Goal: Task Accomplishment & Management: Manage account settings

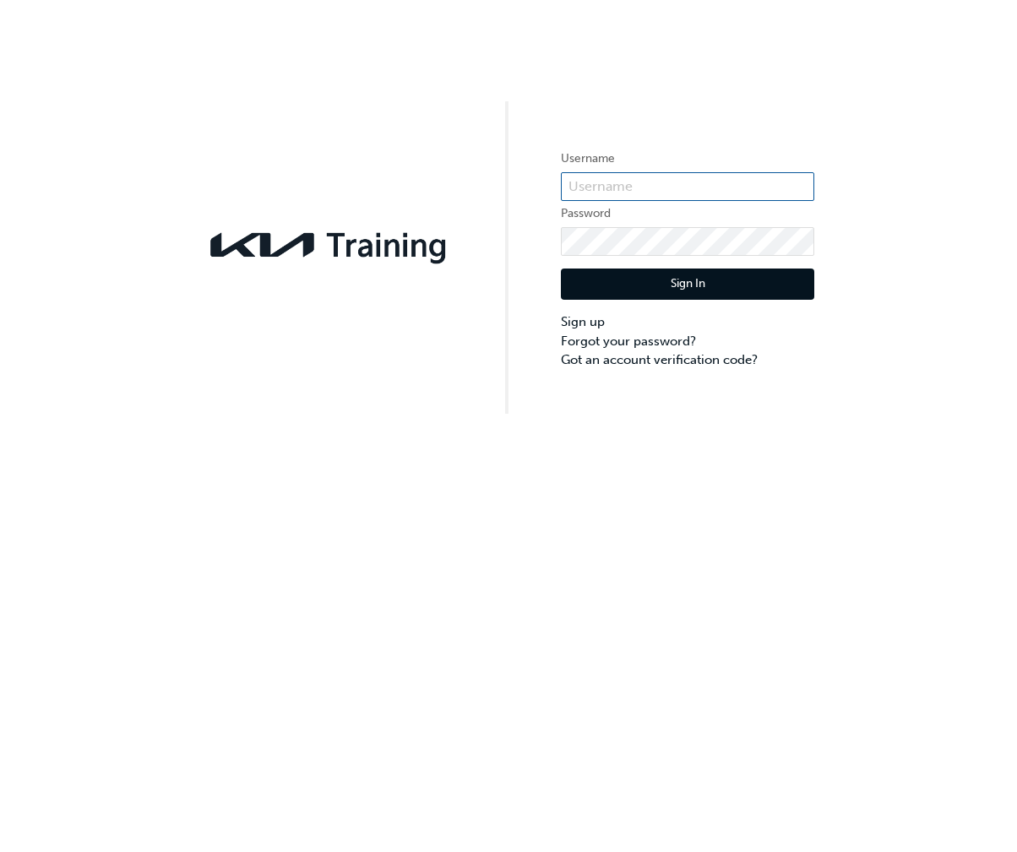
type input "[PERSON_NAME]"
click at [703, 286] on button "Sign In" at bounding box center [687, 285] width 253 height 32
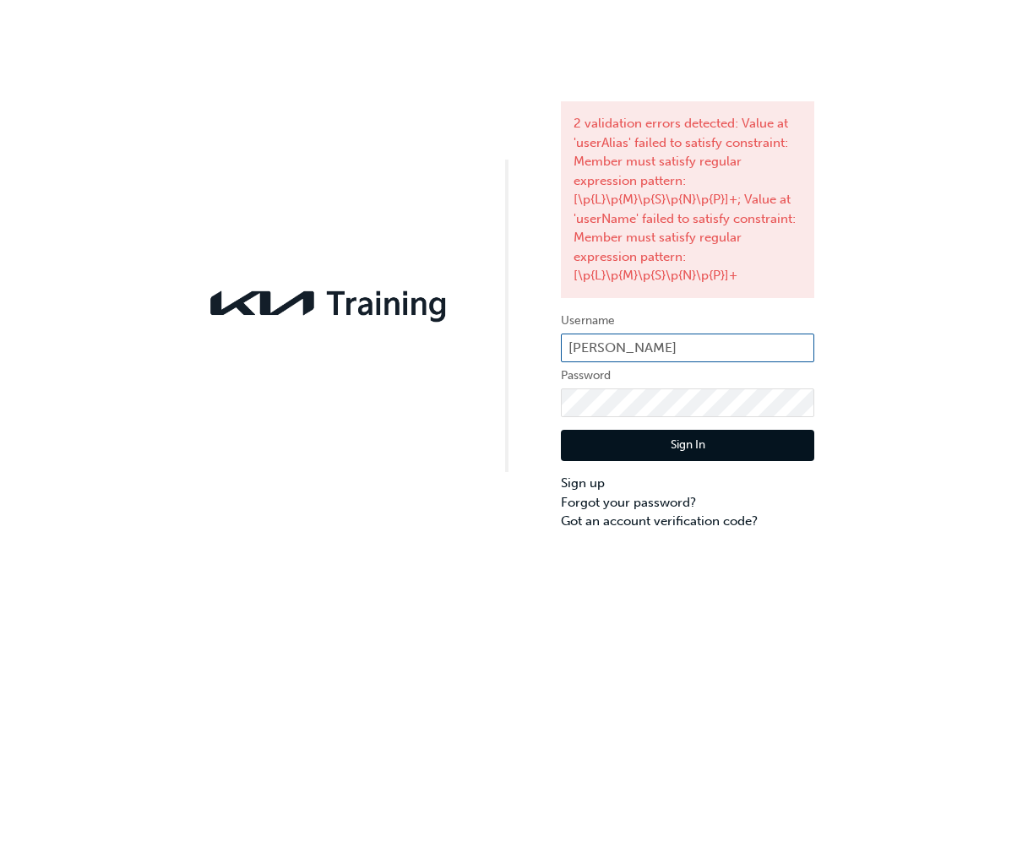
click at [682, 340] on input "[PERSON_NAME]" at bounding box center [687, 348] width 253 height 29
type input "B"
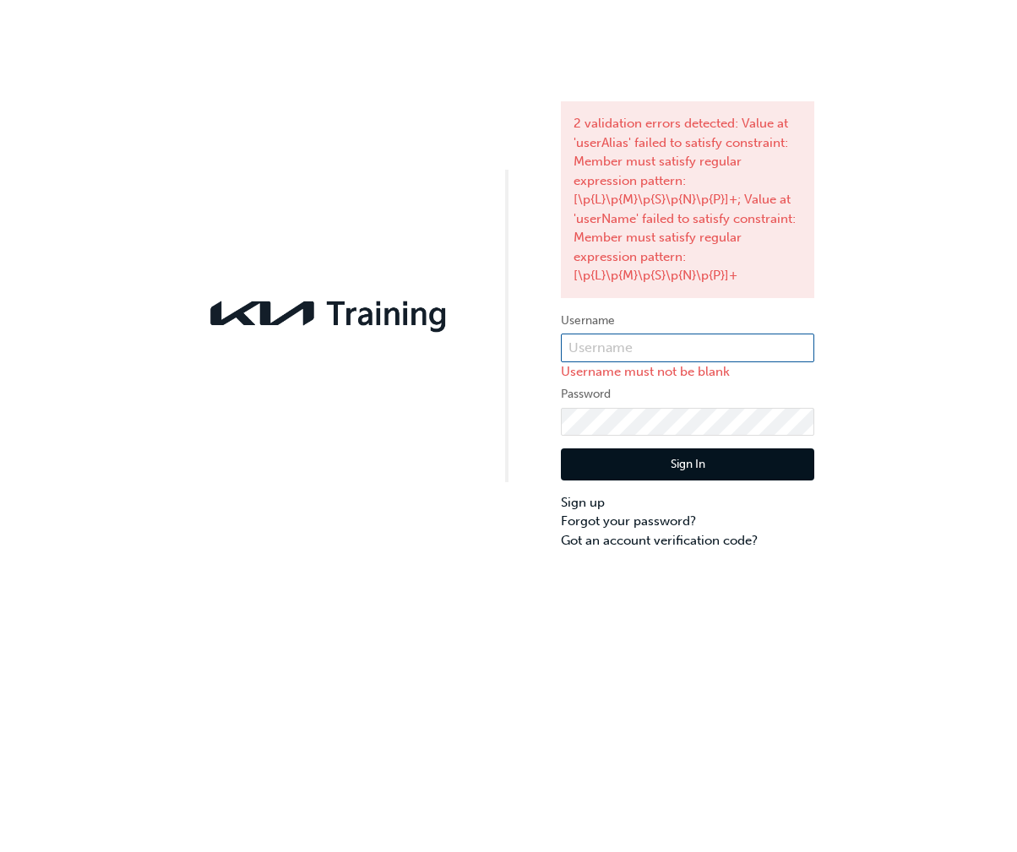
paste input "522566"
type input "522566"
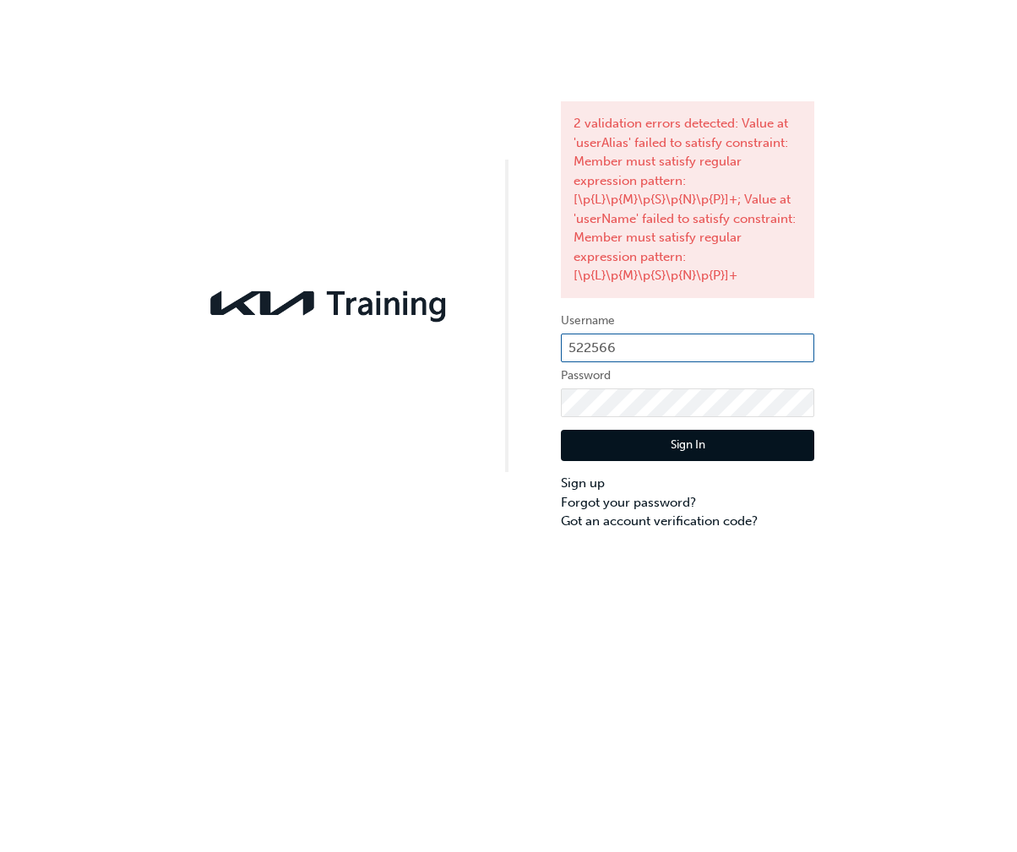
drag, startPoint x: 648, startPoint y: 341, endPoint x: 281, endPoint y: 356, distance: 366.8
click at [285, 356] on div "2 validation errors detected: Value at 'userAlias' failed to satisfy constraint…" at bounding box center [508, 265] width 1017 height 531
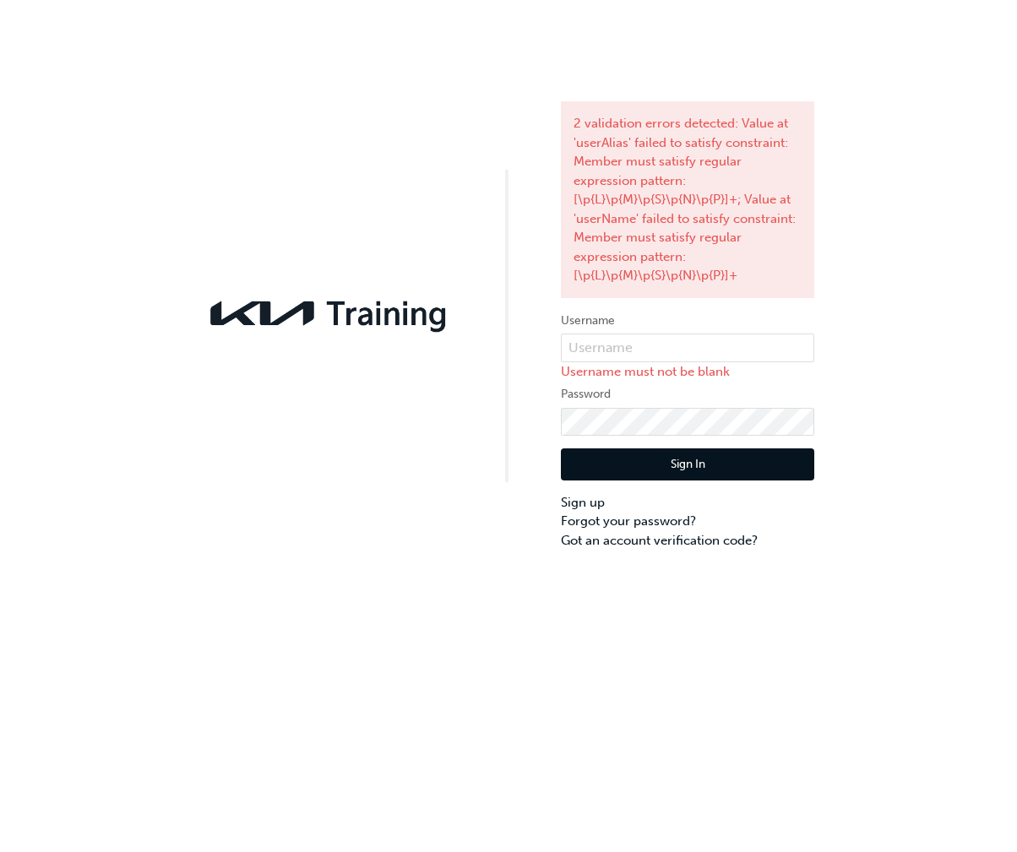
click at [736, 606] on div "2 validation errors detected: Value at 'userAlias' failed to satisfy constraint…" at bounding box center [508, 426] width 1017 height 852
click at [635, 342] on input "text" at bounding box center [687, 348] width 253 height 29
paste input "KAU85251XX"
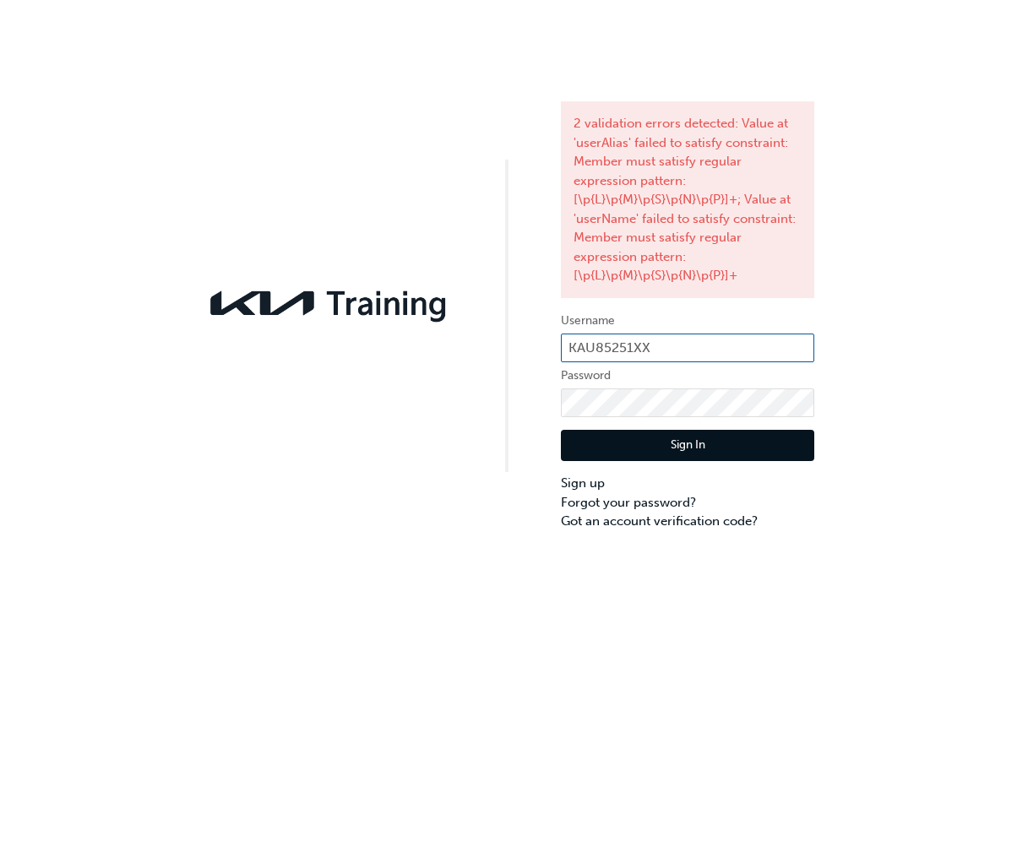
type input "KAU85251XX"
click at [377, 382] on div "2 validation errors detected: Value at 'userAlias' failed to satisfy constraint…" at bounding box center [508, 265] width 1017 height 531
click button "Sign In" at bounding box center [687, 446] width 253 height 32
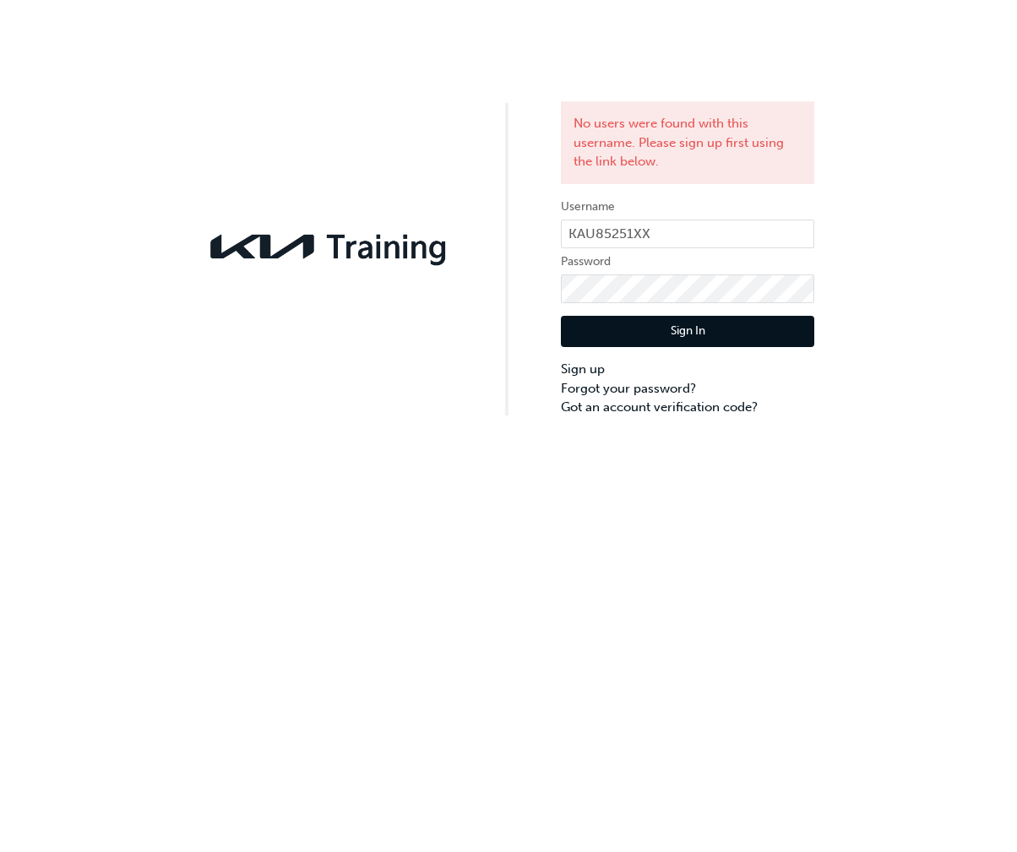
click at [753, 540] on div "No users were found with this username. Please sign up first using the link bel…" at bounding box center [508, 426] width 1017 height 852
click at [628, 387] on link "Forgot your password?" at bounding box center [687, 388] width 253 height 19
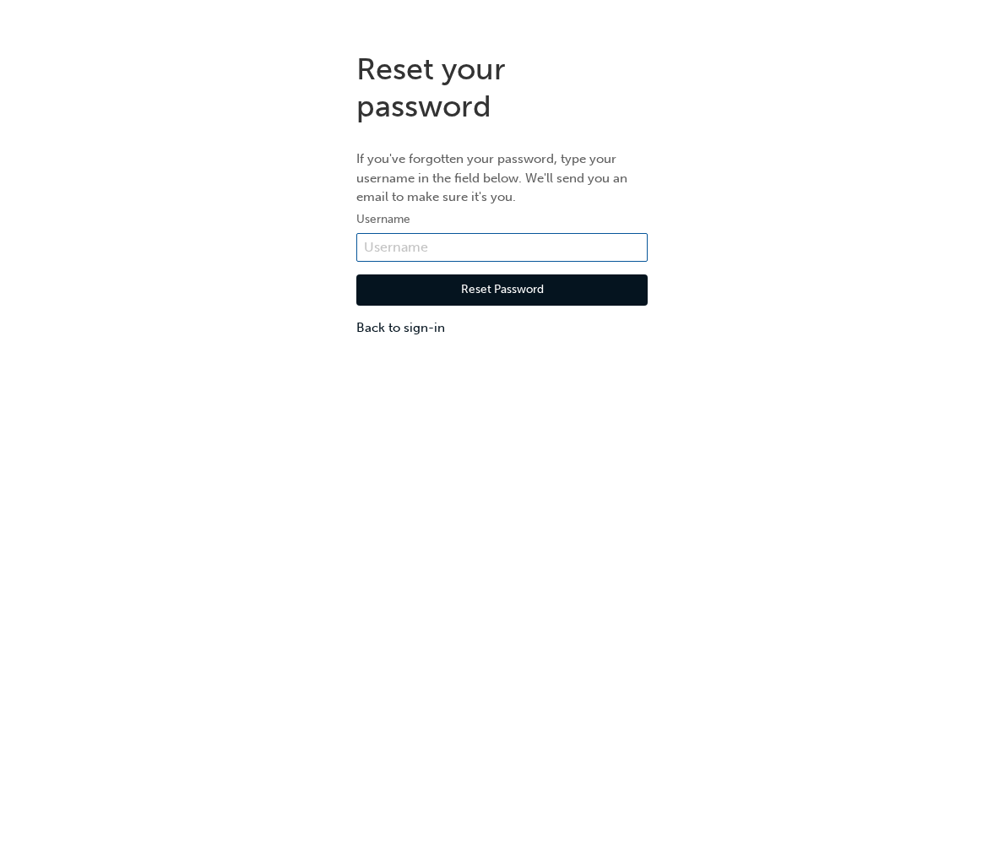
click at [425, 247] on input "text" at bounding box center [501, 247] width 291 height 29
paste input "KAU85251XX"
type input "KAU85251XX"
click at [417, 286] on button "Reset Password" at bounding box center [501, 290] width 291 height 32
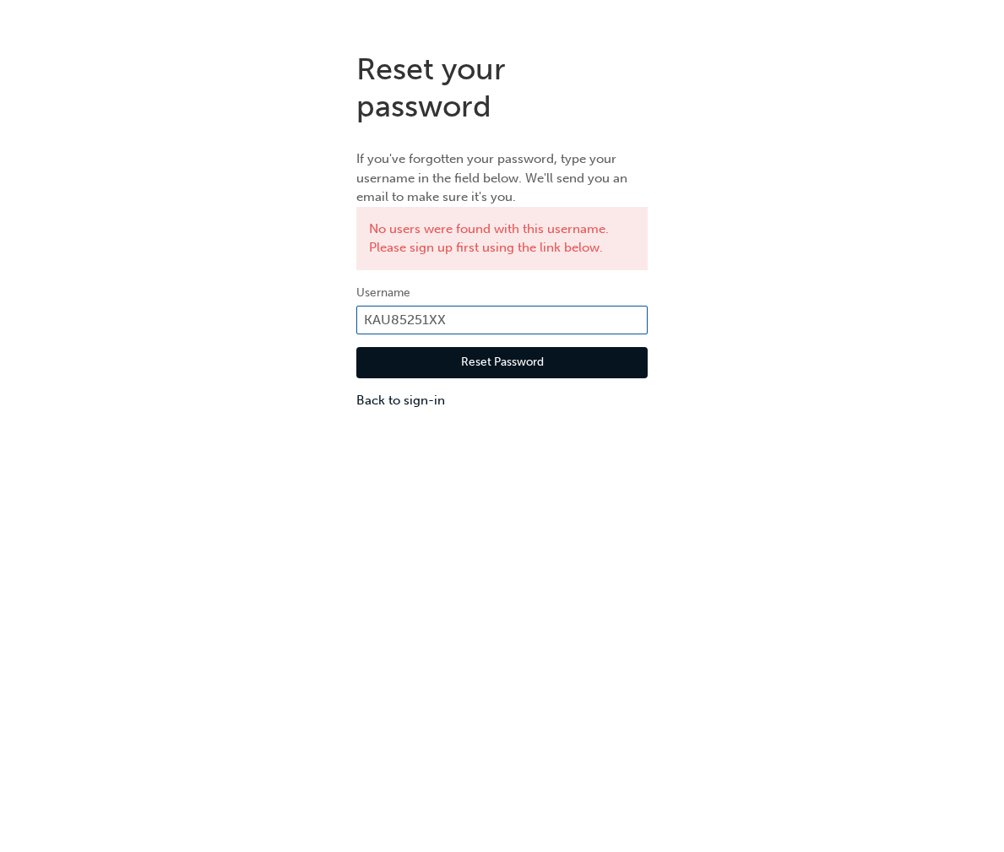
click at [465, 318] on input "KAU85251XX" at bounding box center [501, 320] width 291 height 29
type input "K"
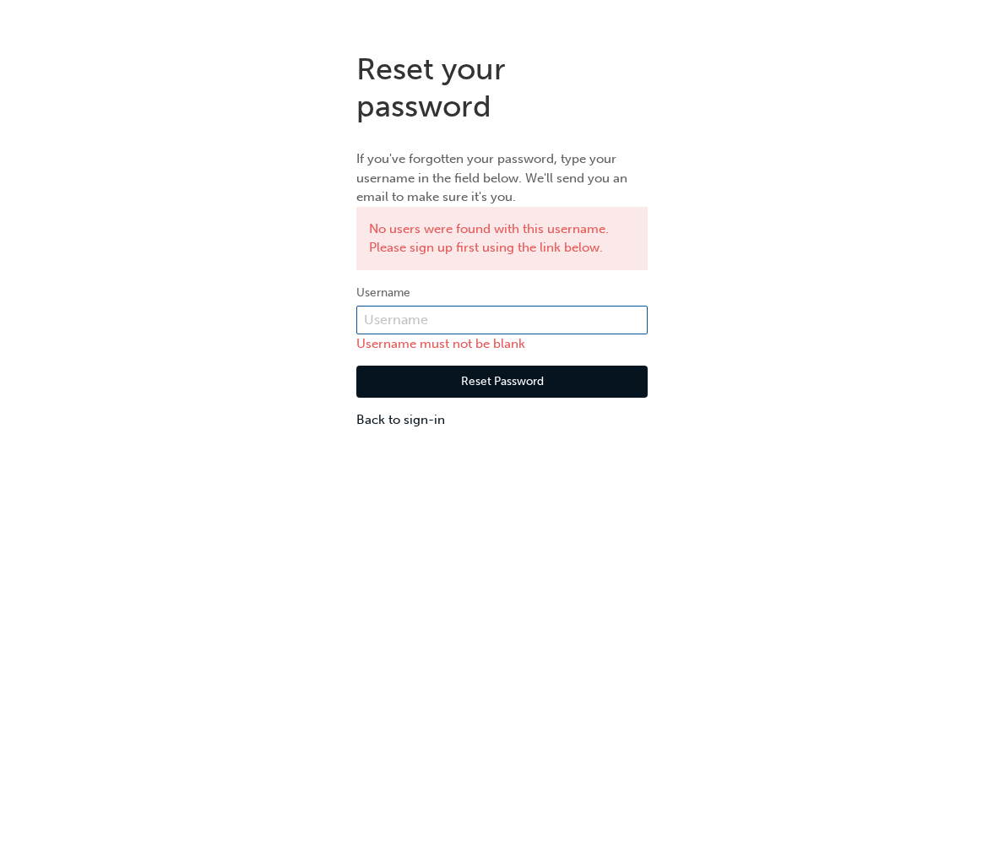
paste input "KAU85251G6"
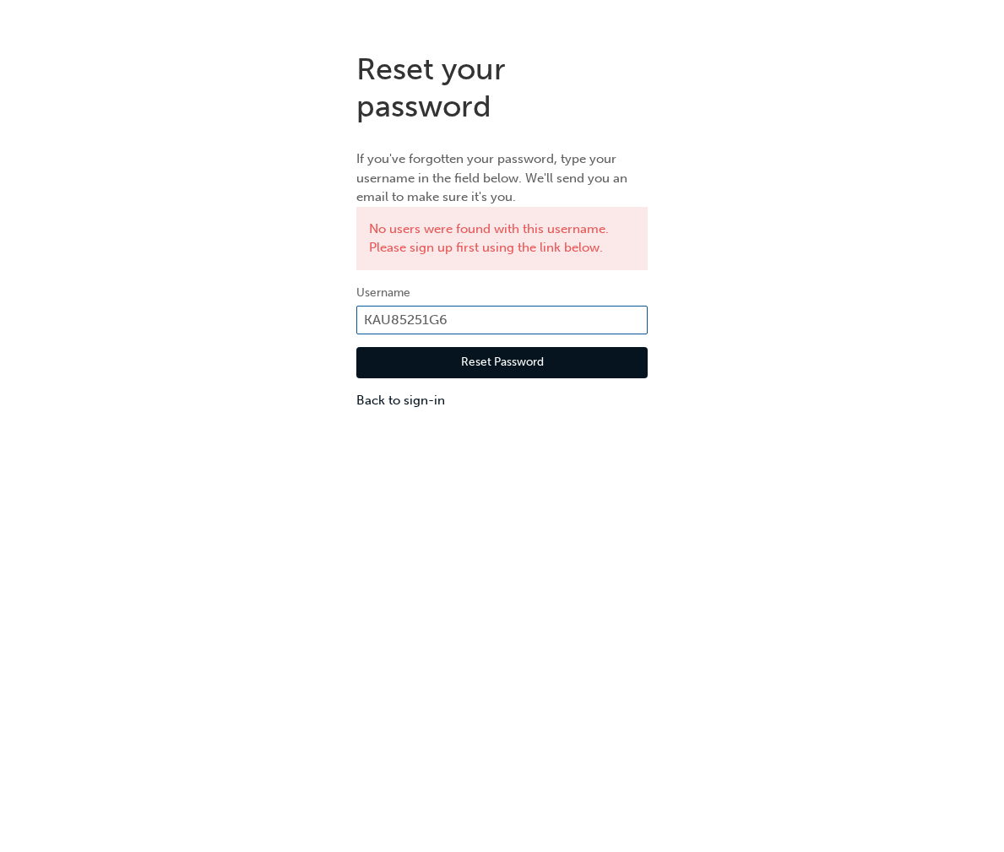
type input "KAU85251G6"
click at [501, 366] on button "Reset Password" at bounding box center [501, 363] width 291 height 32
click at [503, 353] on button "Reset Password" at bounding box center [501, 363] width 291 height 32
click at [461, 319] on input "KAU85251G6" at bounding box center [501, 320] width 291 height 29
type input "KAU85251xx"
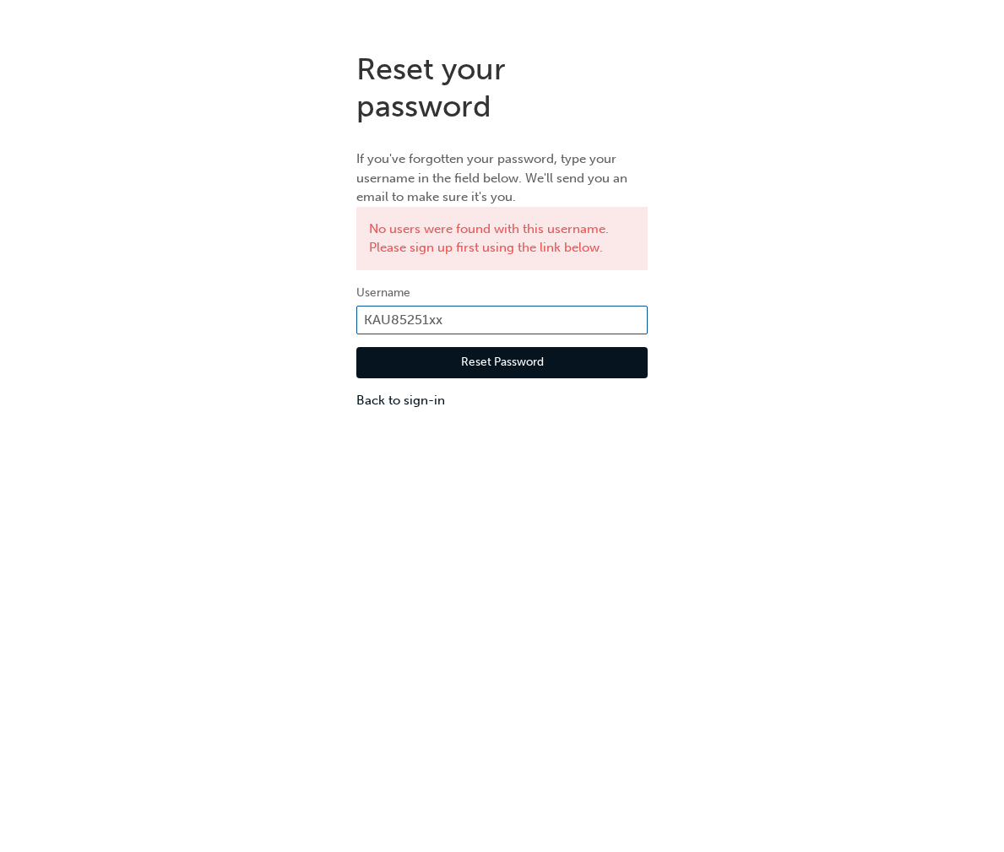
click button "Reset Password" at bounding box center [501, 363] width 291 height 32
click at [483, 319] on input "KAU85251xx" at bounding box center [501, 320] width 291 height 29
click at [477, 550] on div "Reset your password If you've forgotten your password, type your username in th…" at bounding box center [502, 464] width 1004 height 852
click at [444, 312] on input "KAU85251xx" at bounding box center [501, 320] width 291 height 29
drag, startPoint x: 526, startPoint y: 313, endPoint x: 185, endPoint y: 281, distance: 342.7
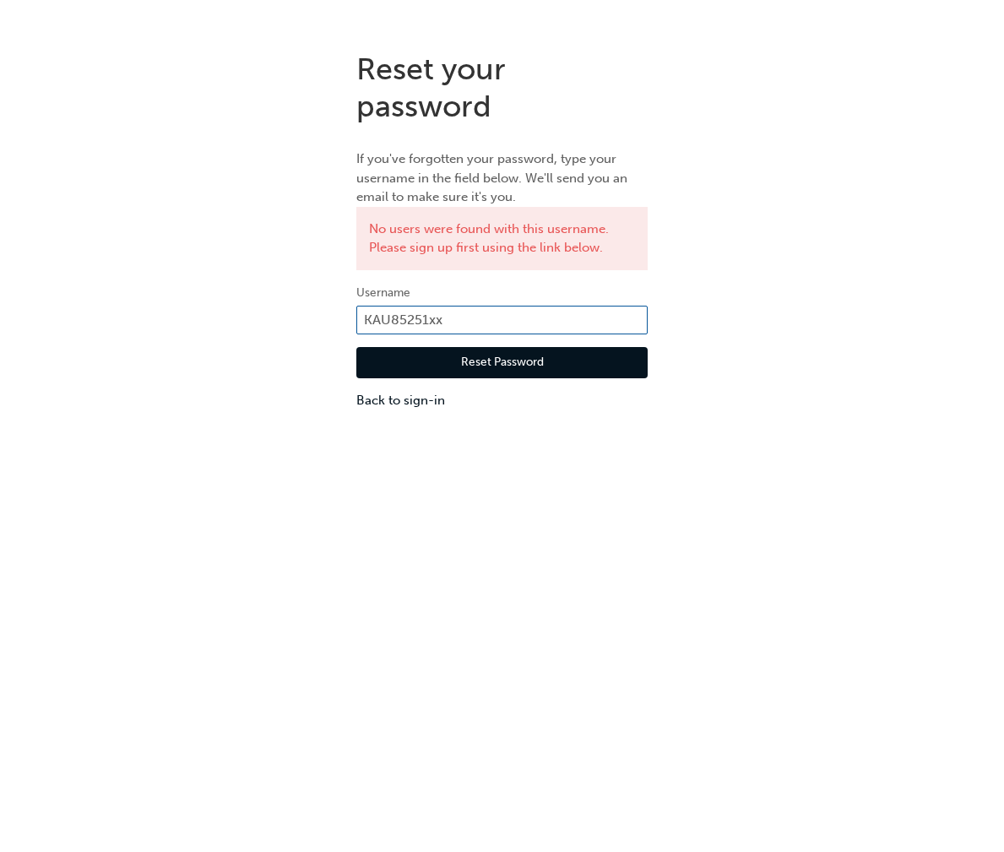
click at [206, 326] on div "Reset your password If you've forgotten your password, type your username in th…" at bounding box center [502, 230] width 1004 height 385
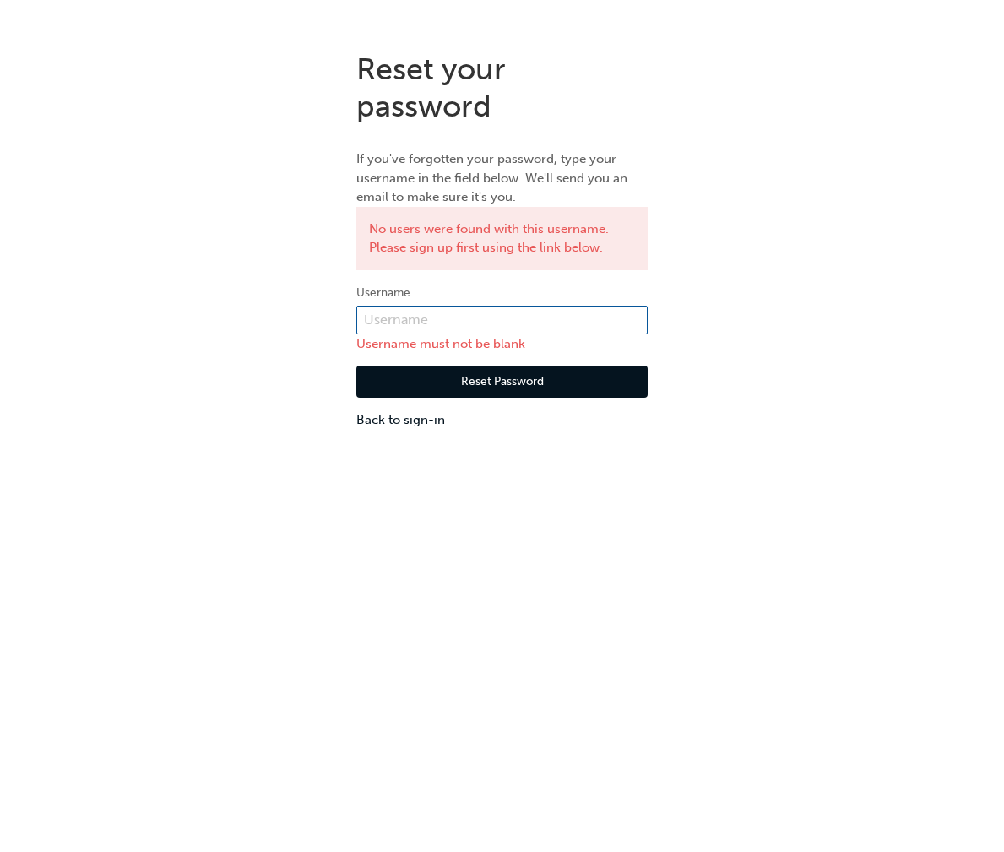
paste input "KAU85251G6"
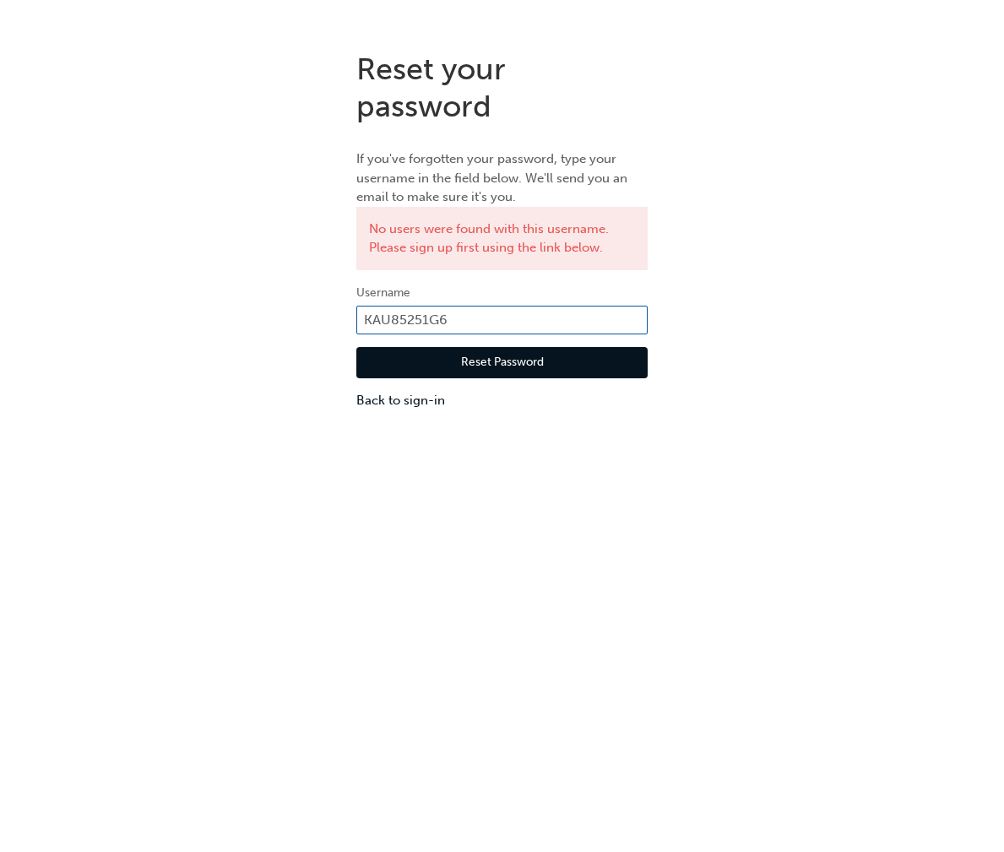
type input "KAU85251G6"
click at [589, 370] on button "Reset Password" at bounding box center [501, 363] width 291 height 32
click at [416, 405] on link "Back to sign-in" at bounding box center [501, 400] width 291 height 19
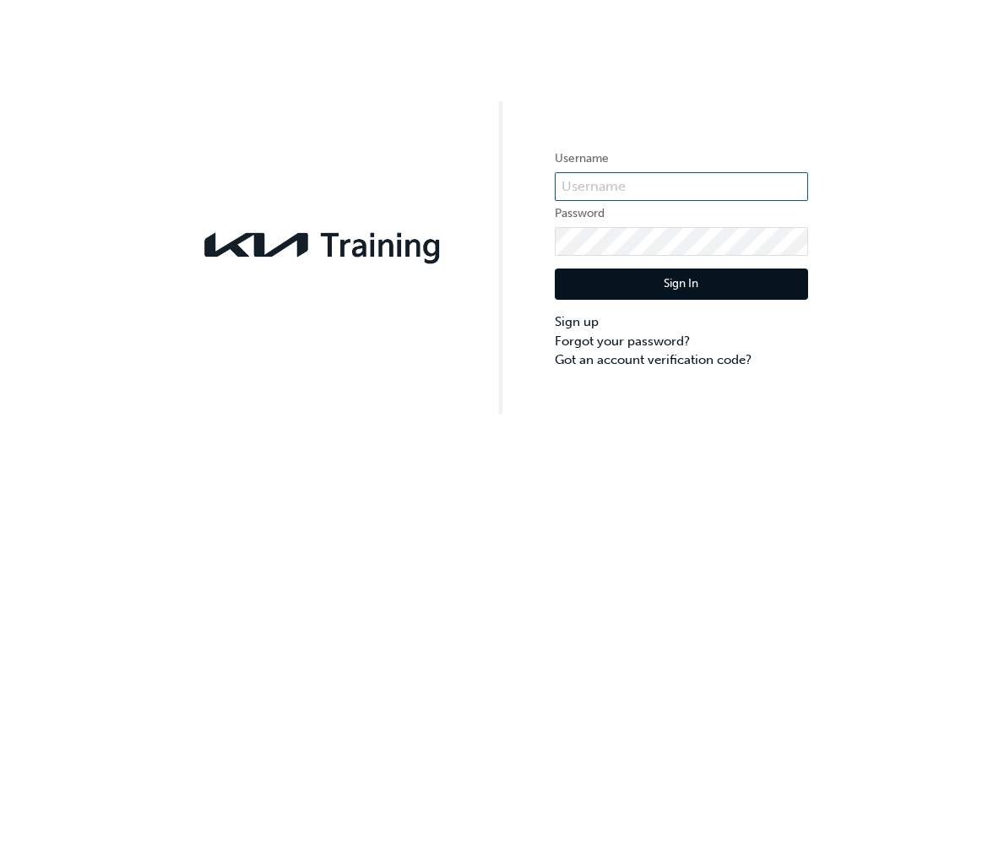
type input "[PERSON_NAME]"
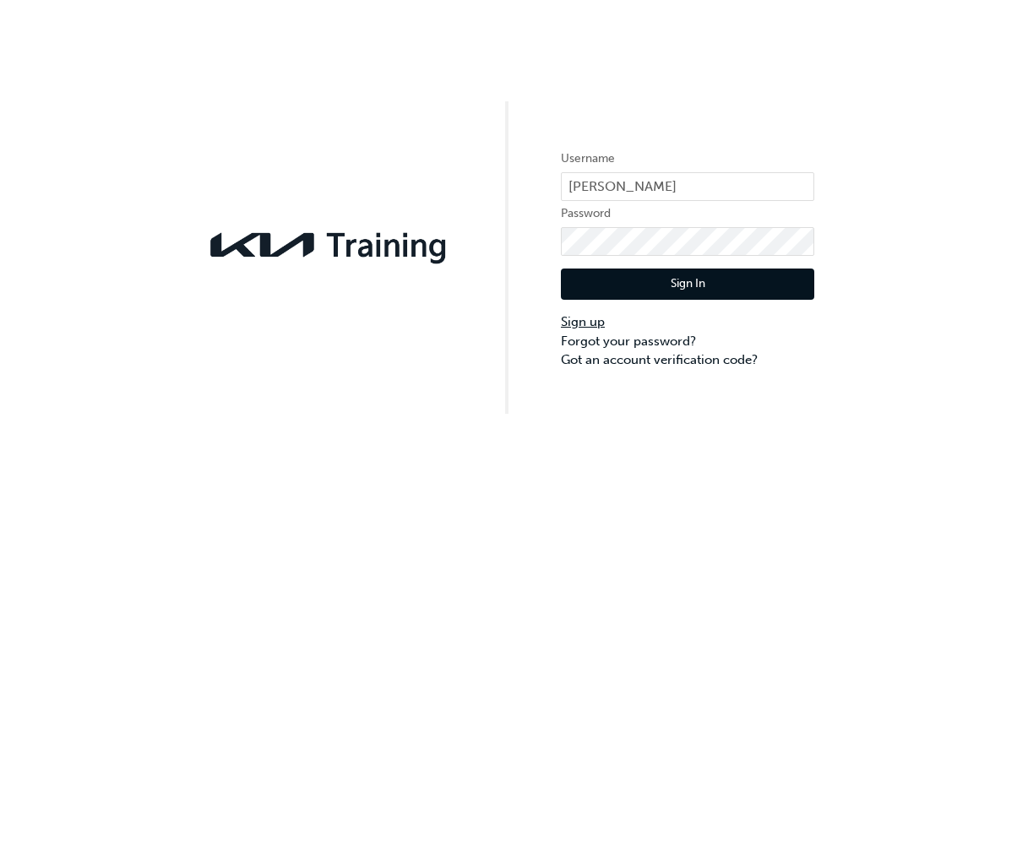
click at [580, 324] on link "Sign up" at bounding box center [687, 321] width 253 height 19
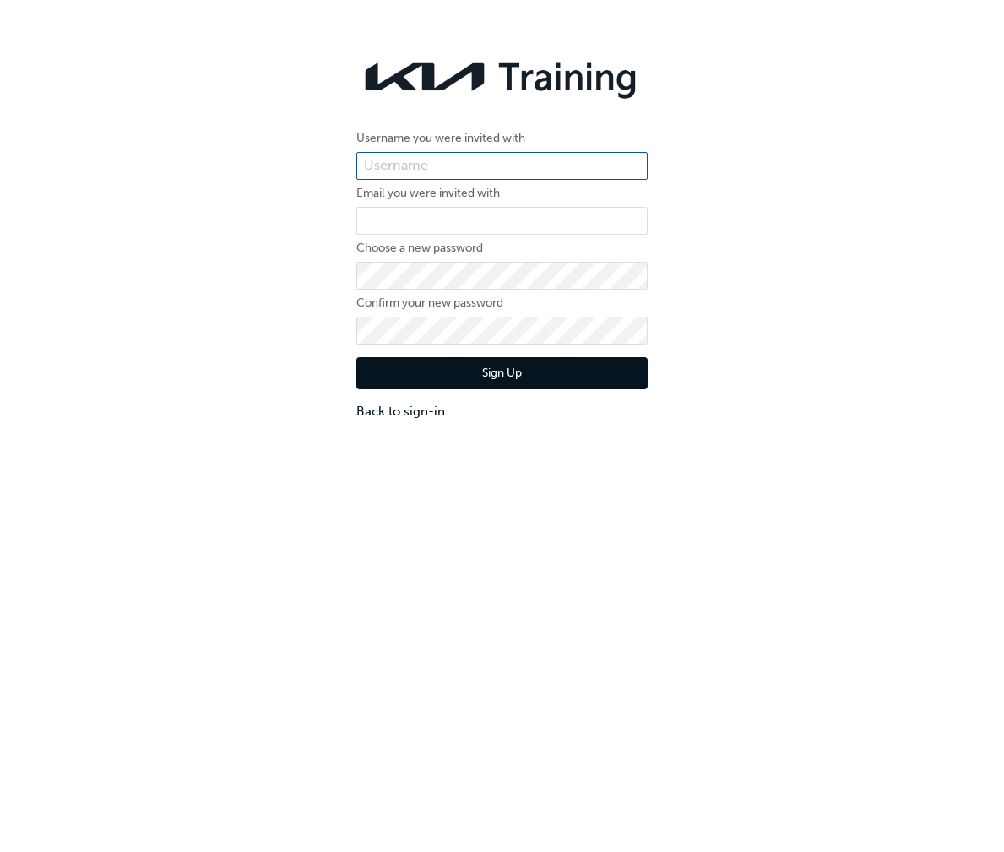
click at [438, 163] on input "text" at bounding box center [501, 166] width 291 height 29
paste input "KAU85251XX"
type input "KAU85251XX"
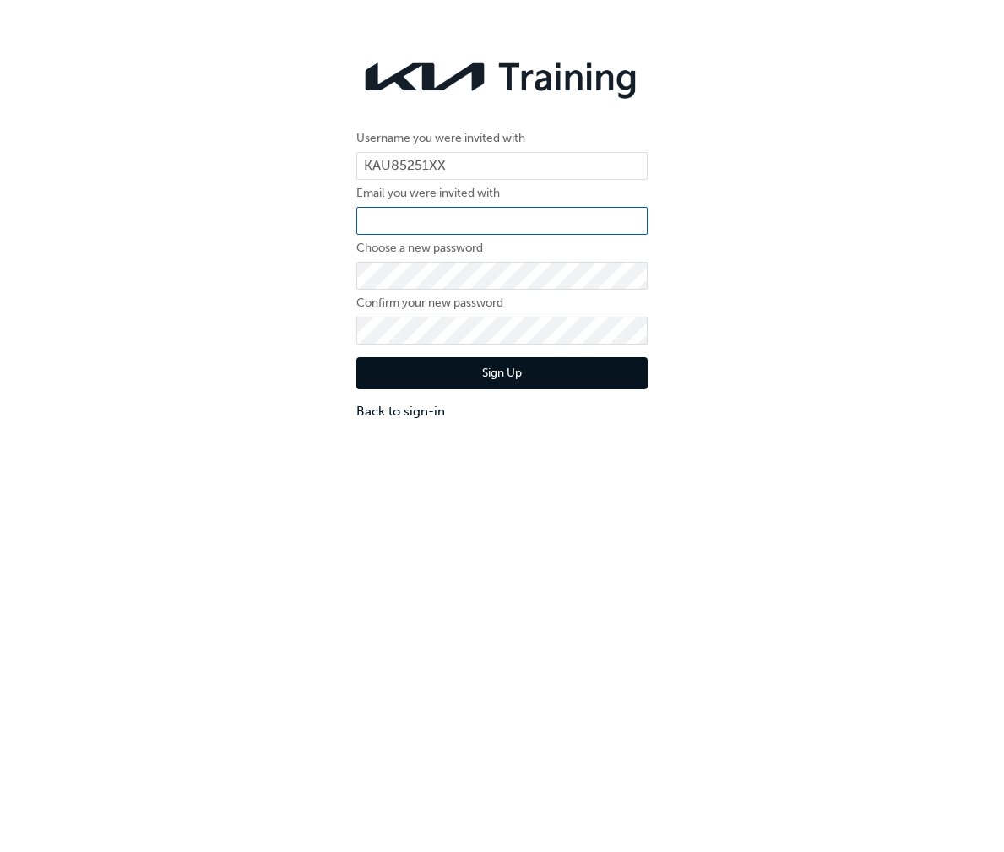
click at [401, 221] on input "email" at bounding box center [501, 221] width 291 height 29
type input "[EMAIL_ADDRESS][DOMAIN_NAME]"
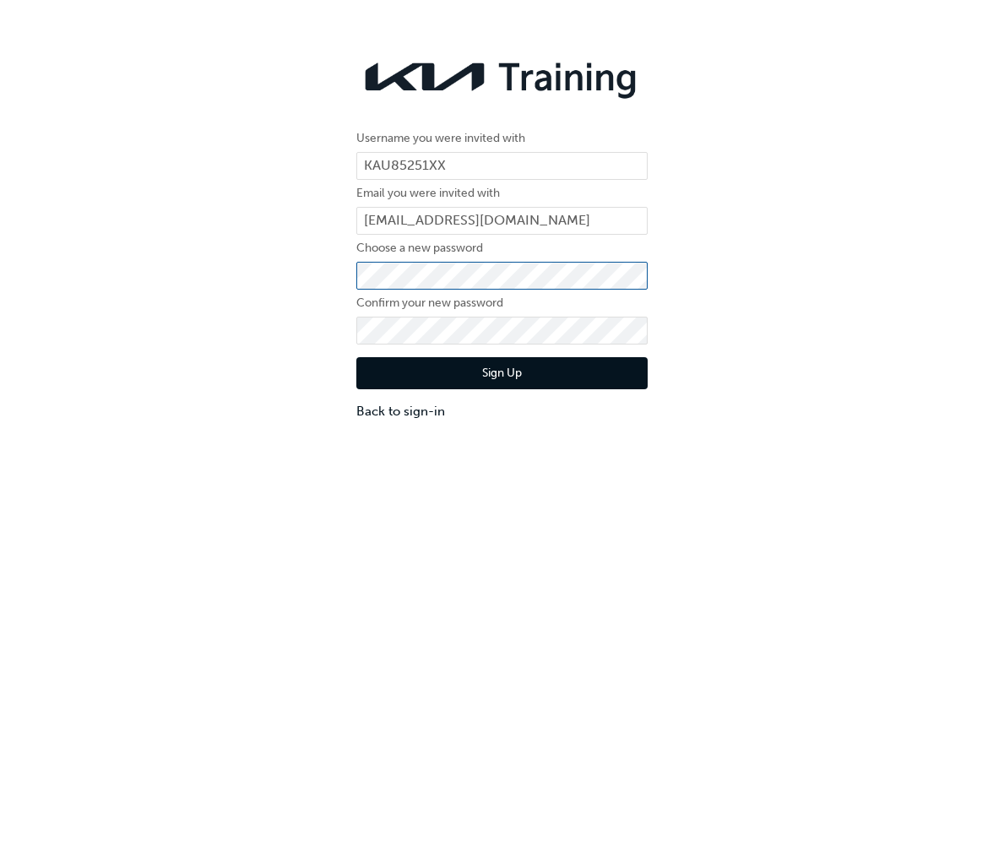
click at [273, 279] on div "Username you were invited with KAU85251XX Email you were invited with [PERSON_N…" at bounding box center [502, 235] width 1004 height 395
click at [420, 381] on button "Sign Up" at bounding box center [501, 373] width 291 height 32
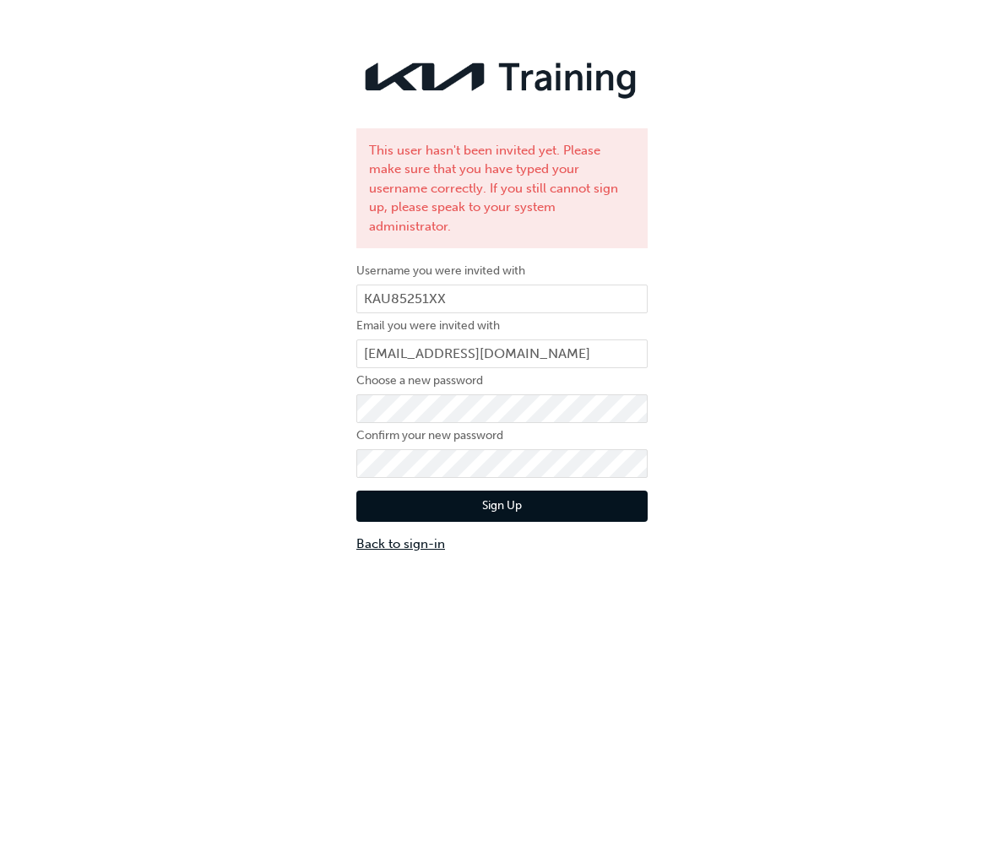
click at [402, 535] on link "Back to sign-in" at bounding box center [501, 544] width 291 height 19
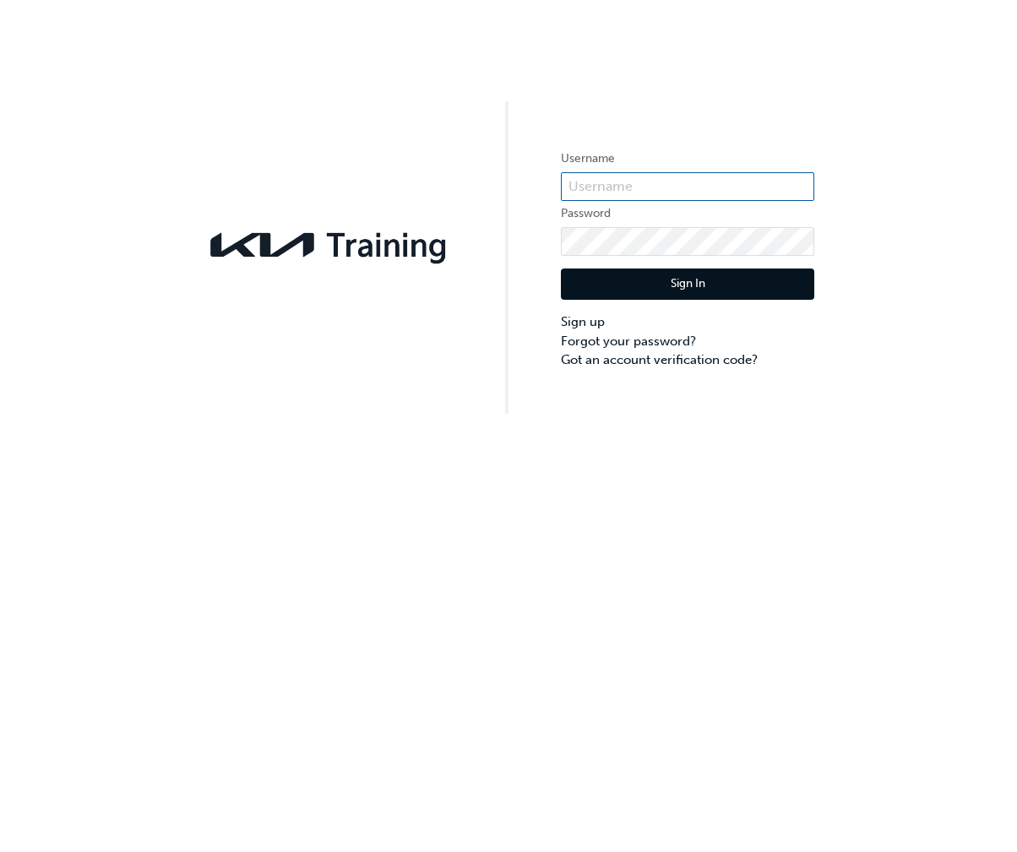
type input "[PERSON_NAME]"
click at [600, 340] on link "Forgot your password?" at bounding box center [687, 341] width 253 height 19
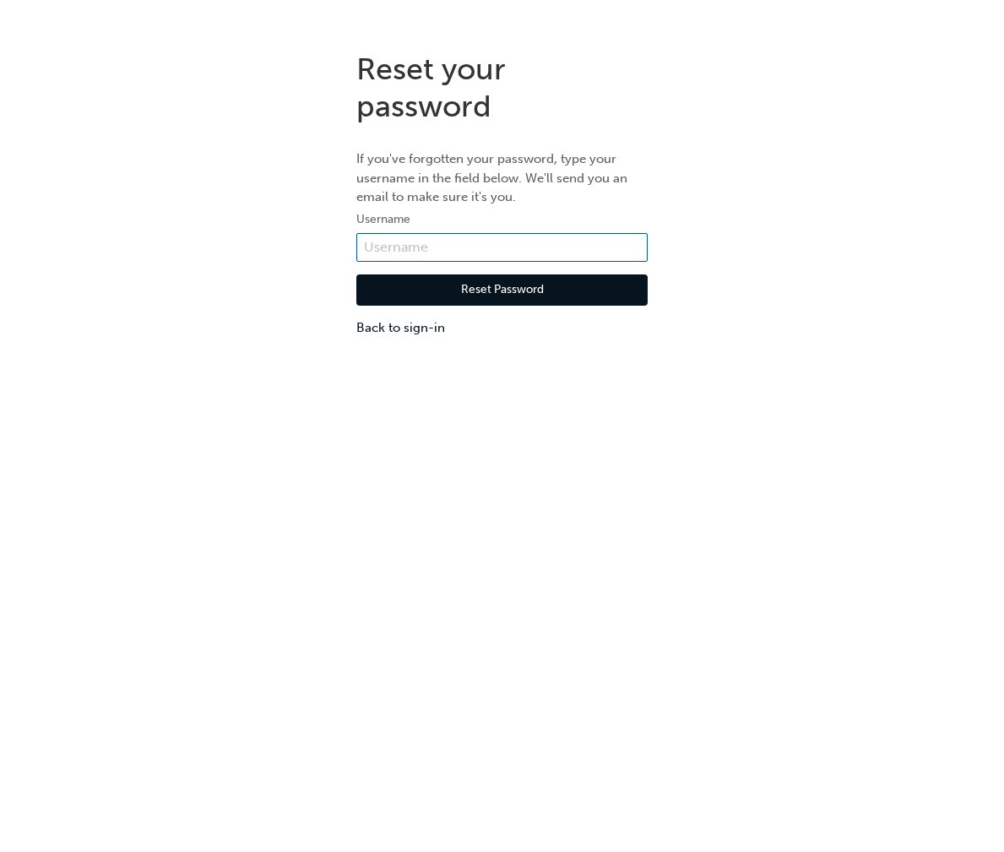
click at [434, 259] on input "text" at bounding box center [501, 247] width 291 height 29
paste input "KAU85251XX"
type input "KAU85251XX"
click at [584, 297] on button "Reset Password" at bounding box center [501, 290] width 291 height 32
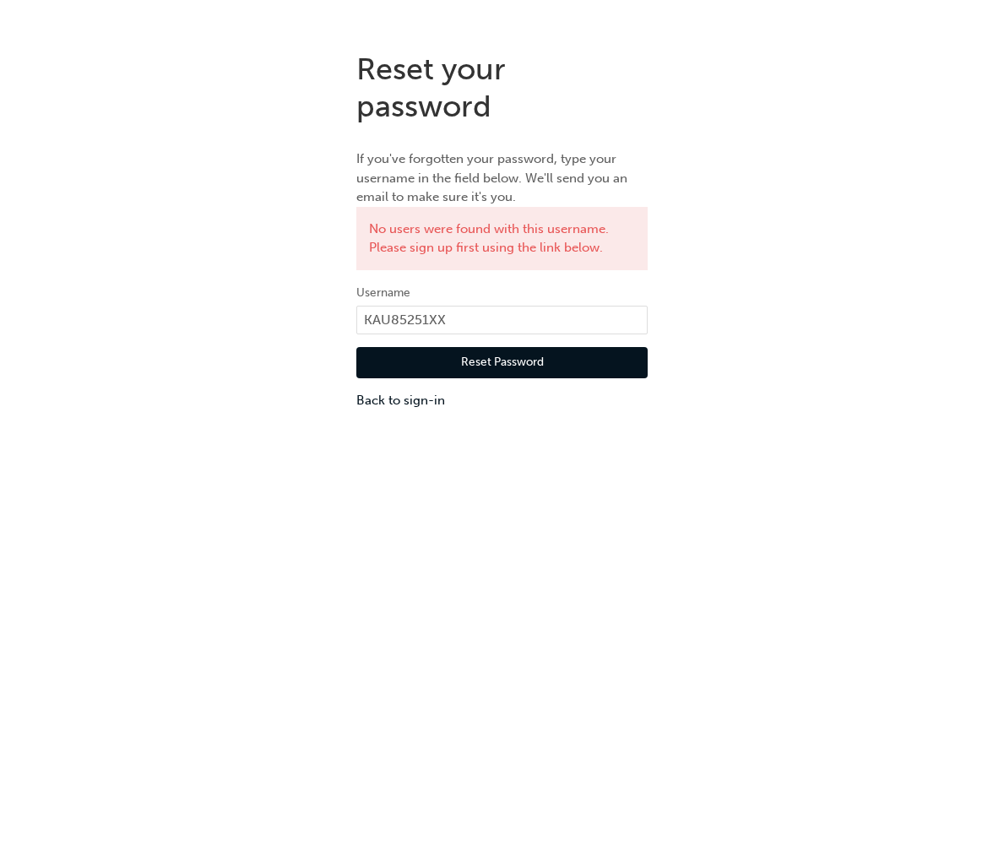
click at [608, 74] on h1 "Reset your password" at bounding box center [501, 87] width 291 height 73
click at [242, 52] on div "Reset your password If you've forgotten your password, type your username in th…" at bounding box center [502, 230] width 1004 height 385
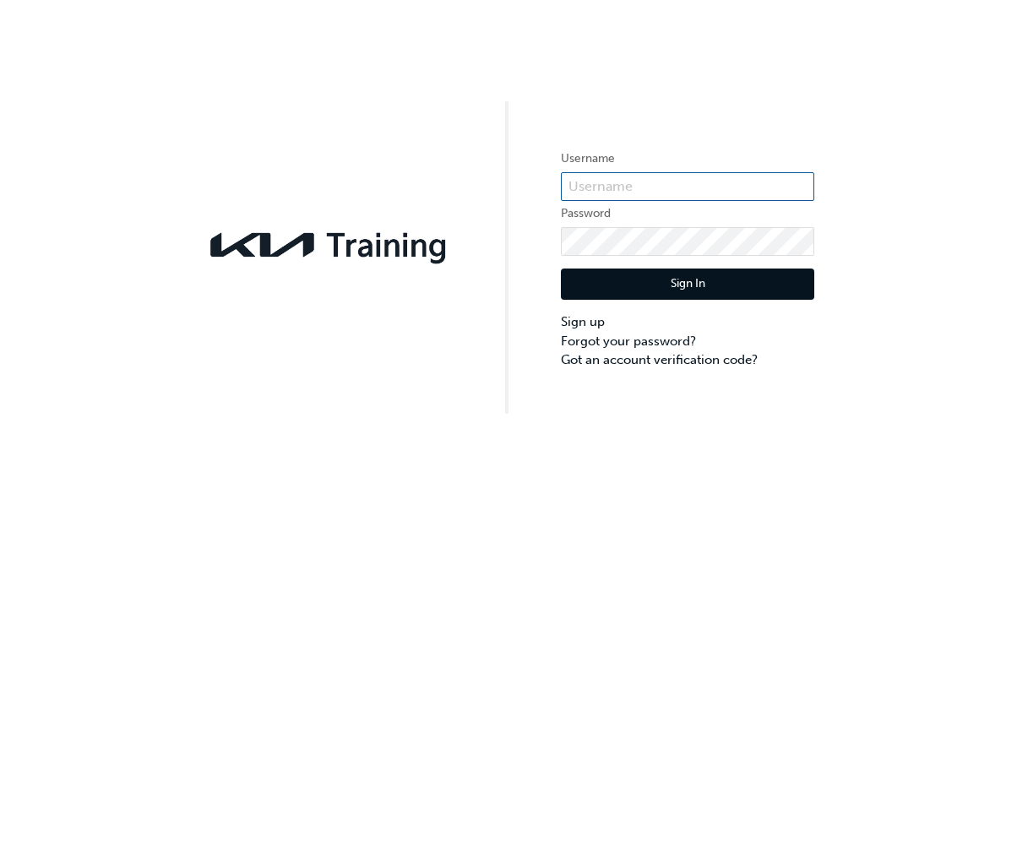
type input "[PERSON_NAME]"
click at [704, 282] on button "Sign In" at bounding box center [687, 285] width 253 height 32
drag, startPoint x: 690, startPoint y: 183, endPoint x: 550, endPoint y: 169, distance: 140.9
click at [550, 169] on div "Username Brodie Howe Password Sign In Sign up Forgot your password? Got an acco…" at bounding box center [508, 207] width 1017 height 414
paste input "KAU85251G6"
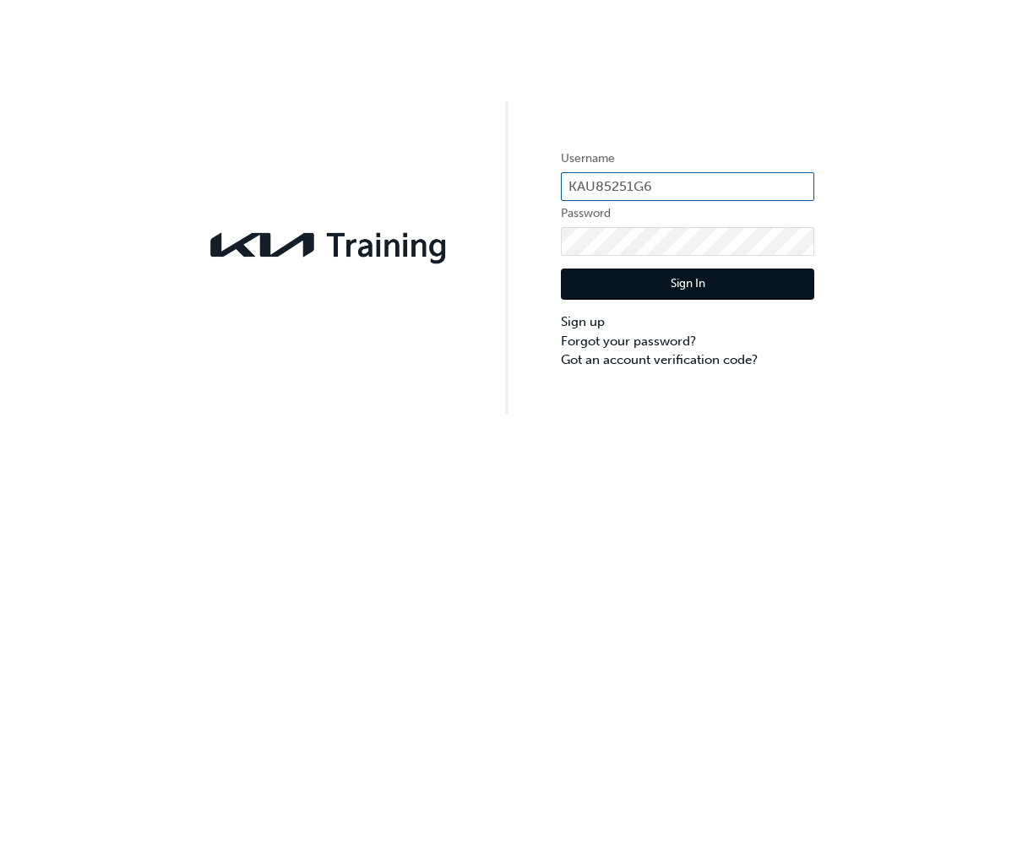
type input "KAU85251G6"
click at [626, 285] on button "Sign In" at bounding box center [687, 285] width 253 height 32
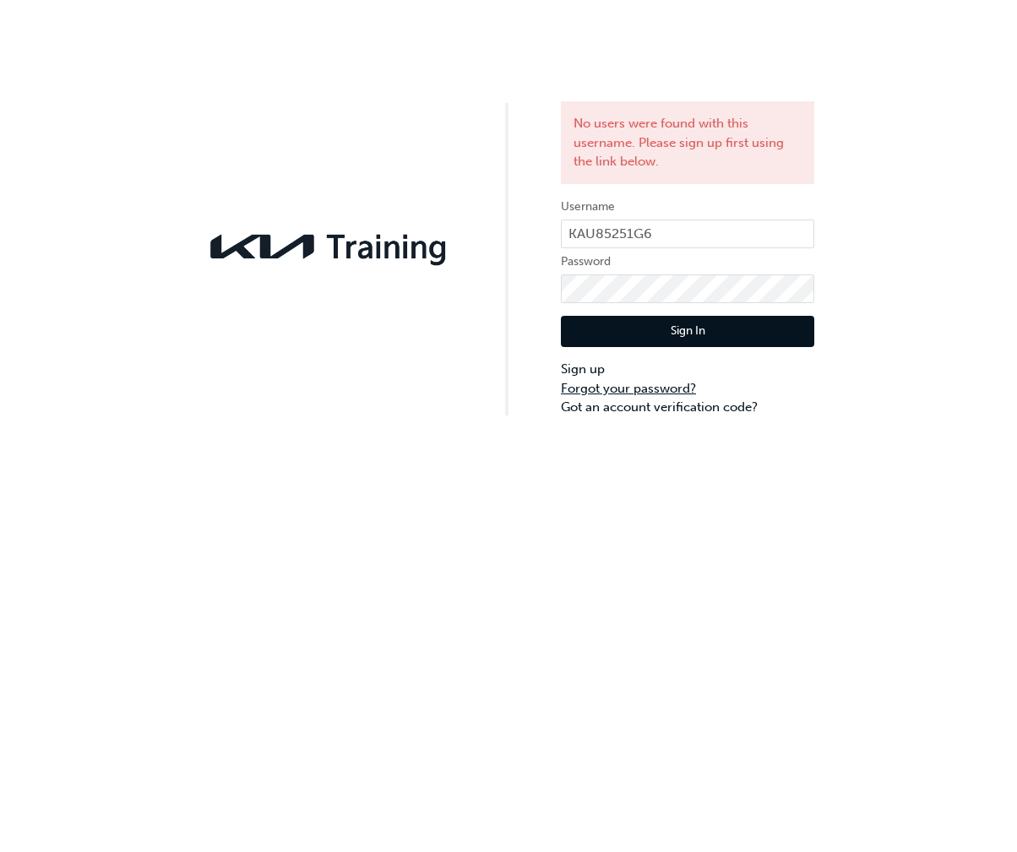
click at [640, 390] on link "Forgot your password?" at bounding box center [687, 388] width 253 height 19
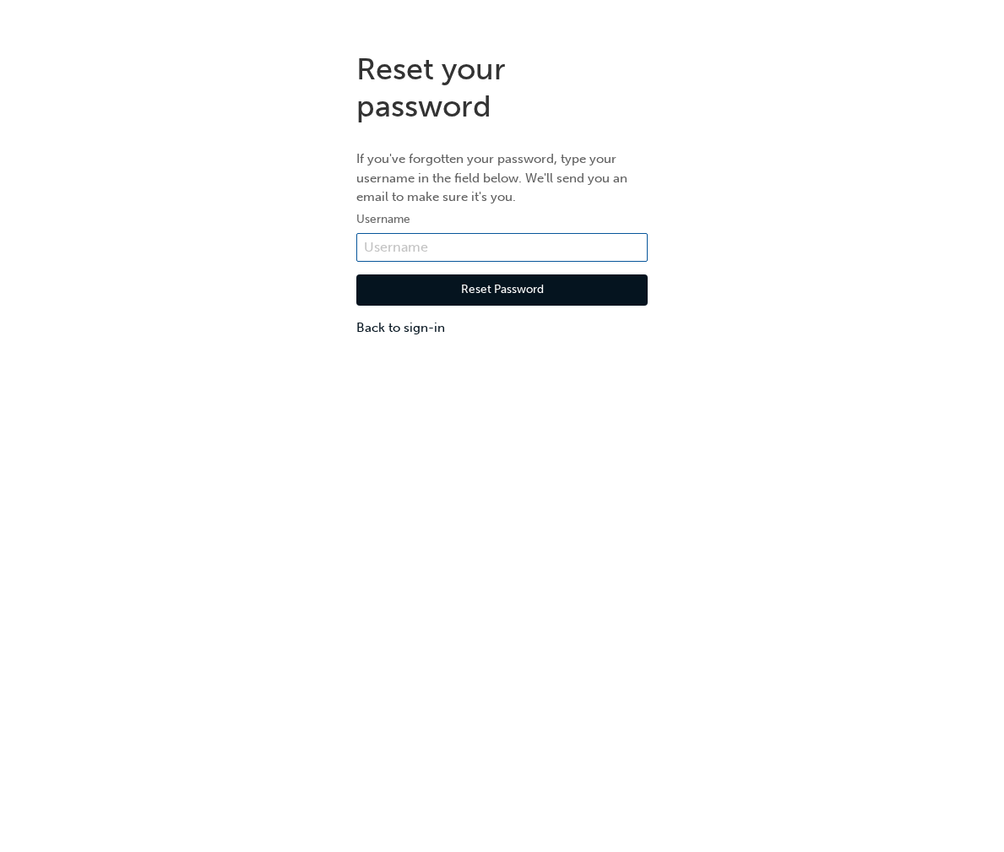
click at [413, 247] on input "text" at bounding box center [501, 247] width 291 height 29
paste input "KAU85251G6"
type input "KAU85251G6"
click at [397, 289] on button "Reset Password" at bounding box center [501, 290] width 291 height 32
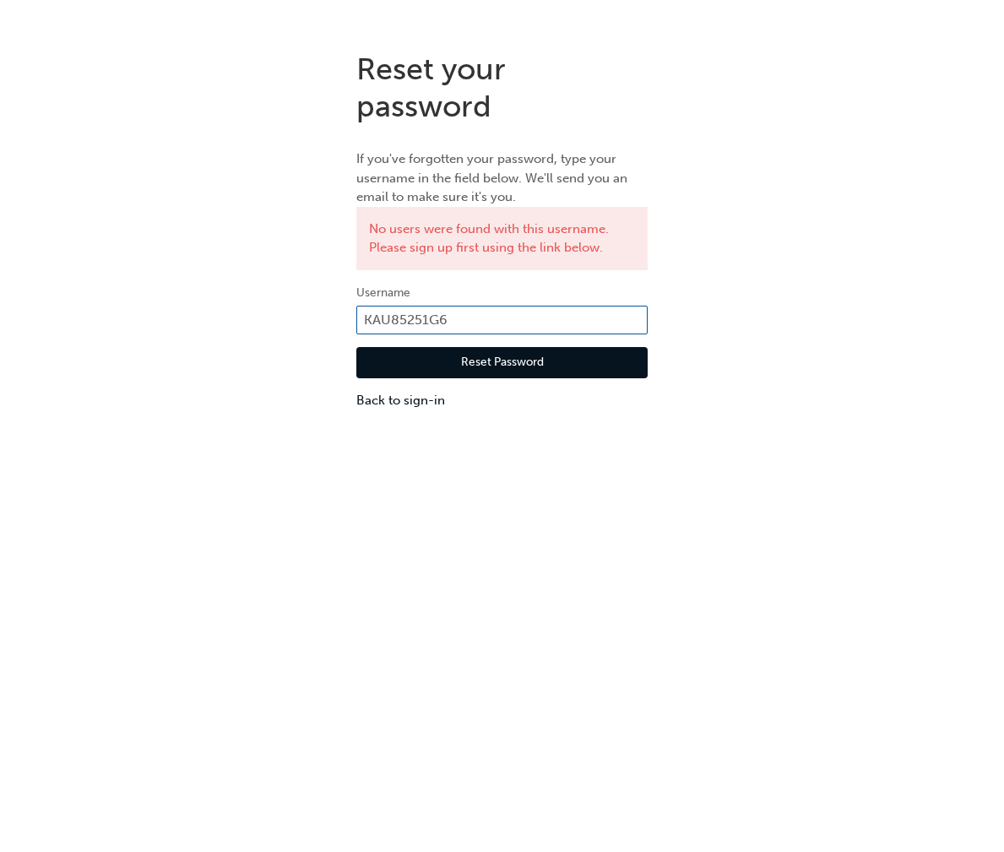
click at [468, 322] on input "KAU85251G6" at bounding box center [501, 320] width 291 height 29
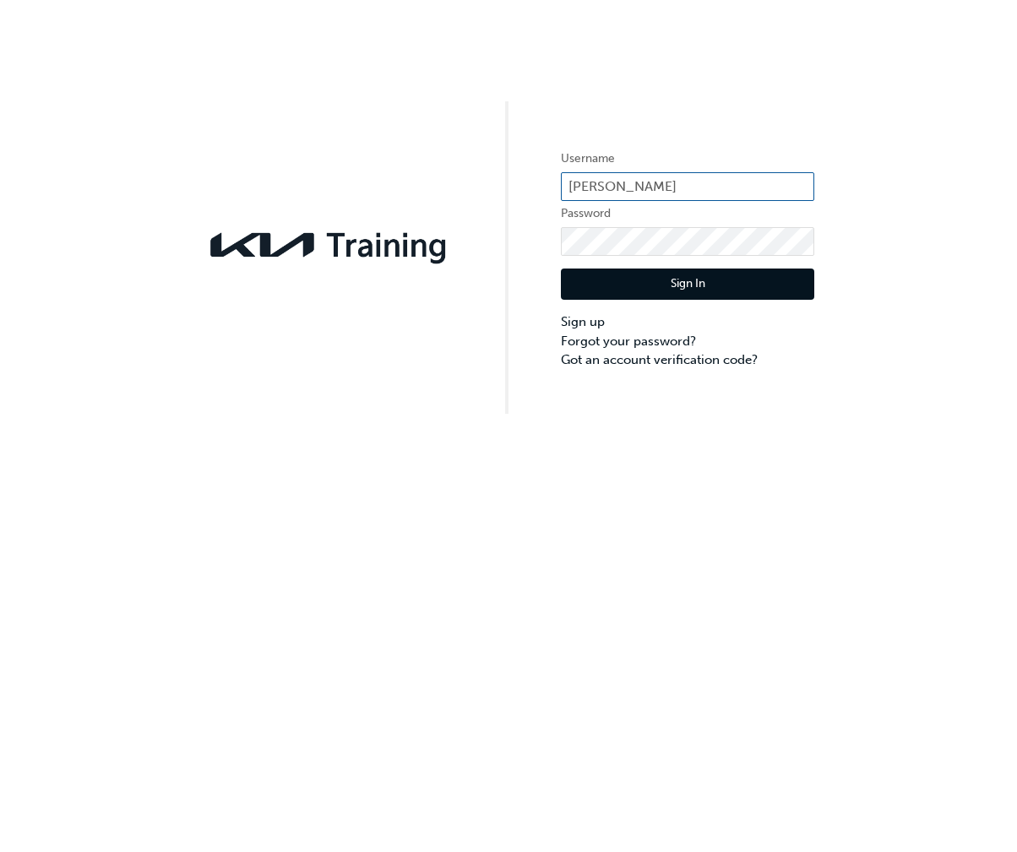
click at [653, 184] on input "[PERSON_NAME]" at bounding box center [687, 186] width 253 height 29
drag, startPoint x: 673, startPoint y: 184, endPoint x: 376, endPoint y: 165, distance: 297.9
click at [383, 170] on div "Username Brodie Howe Password Sign In Sign up Forgot your password? Got an acco…" at bounding box center [508, 207] width 1017 height 414
type input "[EMAIL_ADDRESS][DOMAIN_NAME]"
click at [583, 296] on button "Sign In" at bounding box center [687, 285] width 253 height 32
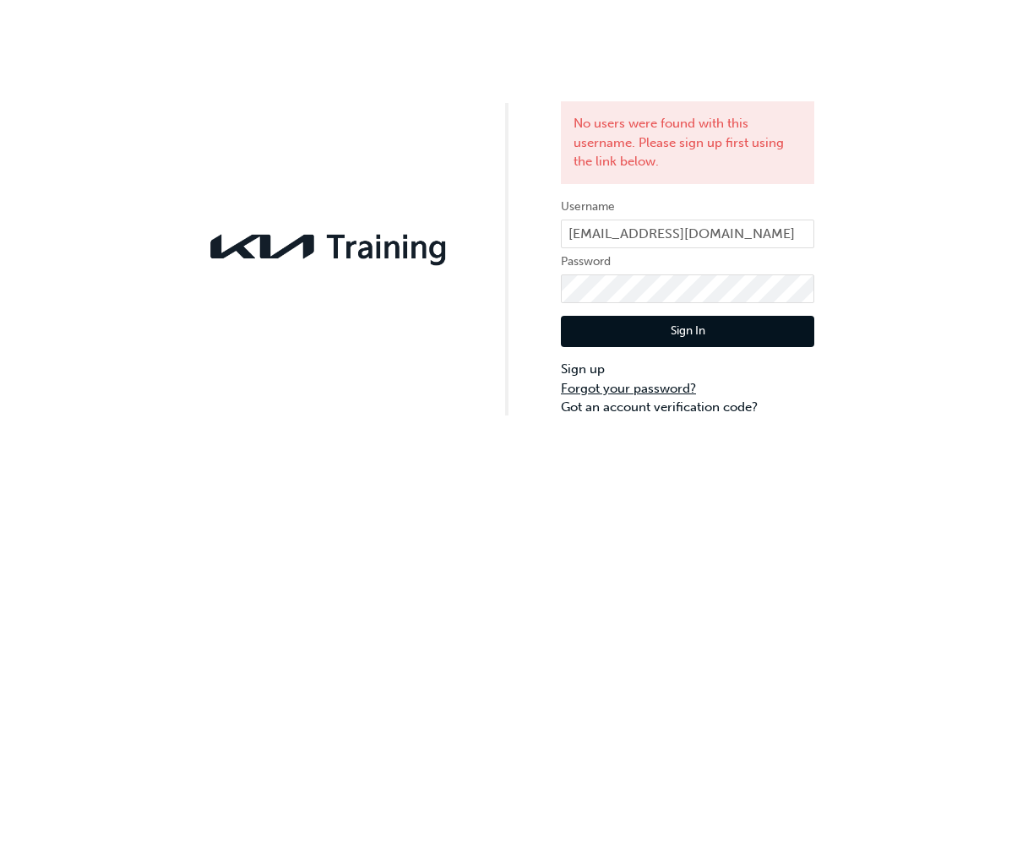
click at [671, 391] on link "Forgot your password?" at bounding box center [687, 388] width 253 height 19
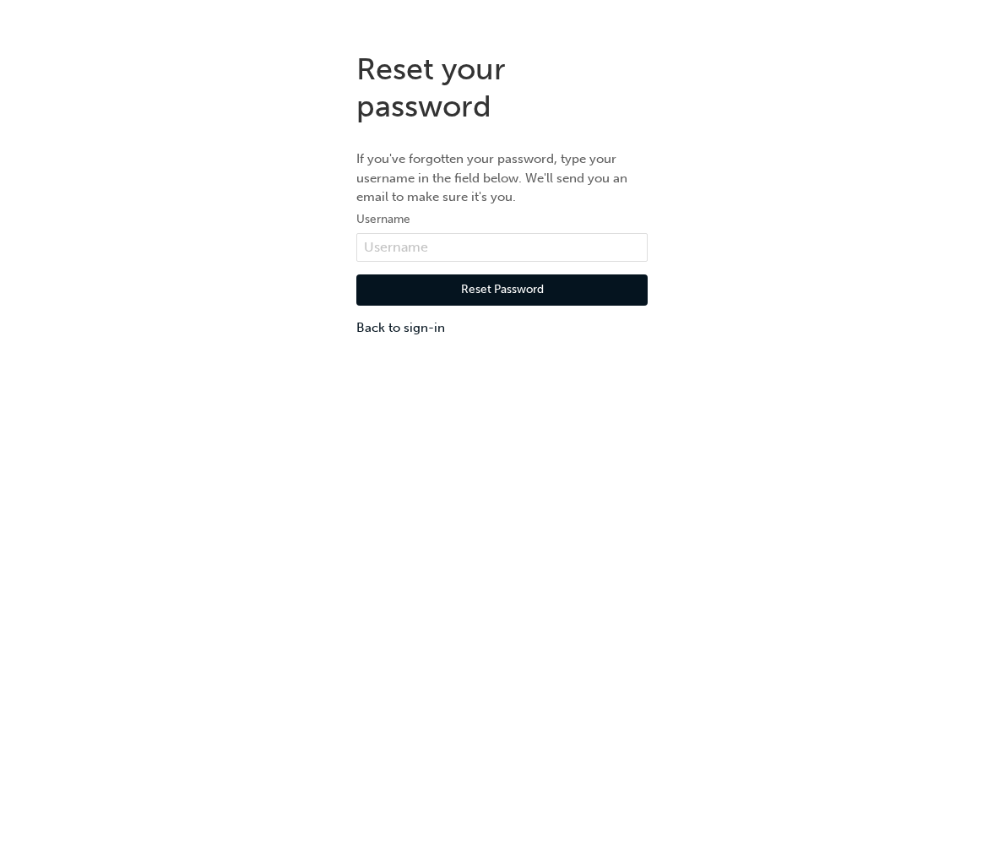
click at [416, 262] on div "Reset Password Back to sign-in" at bounding box center [501, 300] width 291 height 76
click at [428, 249] on input "text" at bounding box center [501, 247] width 291 height 29
type input "[EMAIL_ADDRESS][DOMAIN_NAME]"
click at [520, 291] on button "Reset Password" at bounding box center [501, 290] width 291 height 32
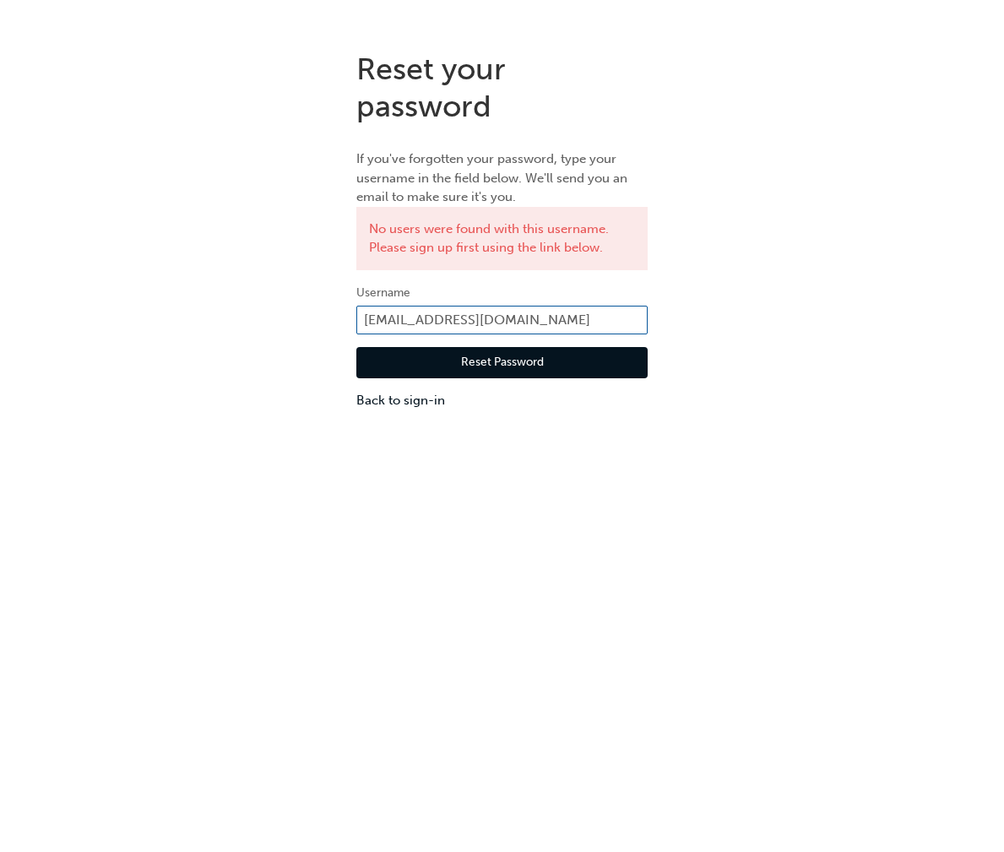
drag, startPoint x: 607, startPoint y: 319, endPoint x: 225, endPoint y: 309, distance: 382.7
click at [225, 309] on div "Reset your password If you've forgotten your password, type your username in th…" at bounding box center [502, 230] width 1004 height 385
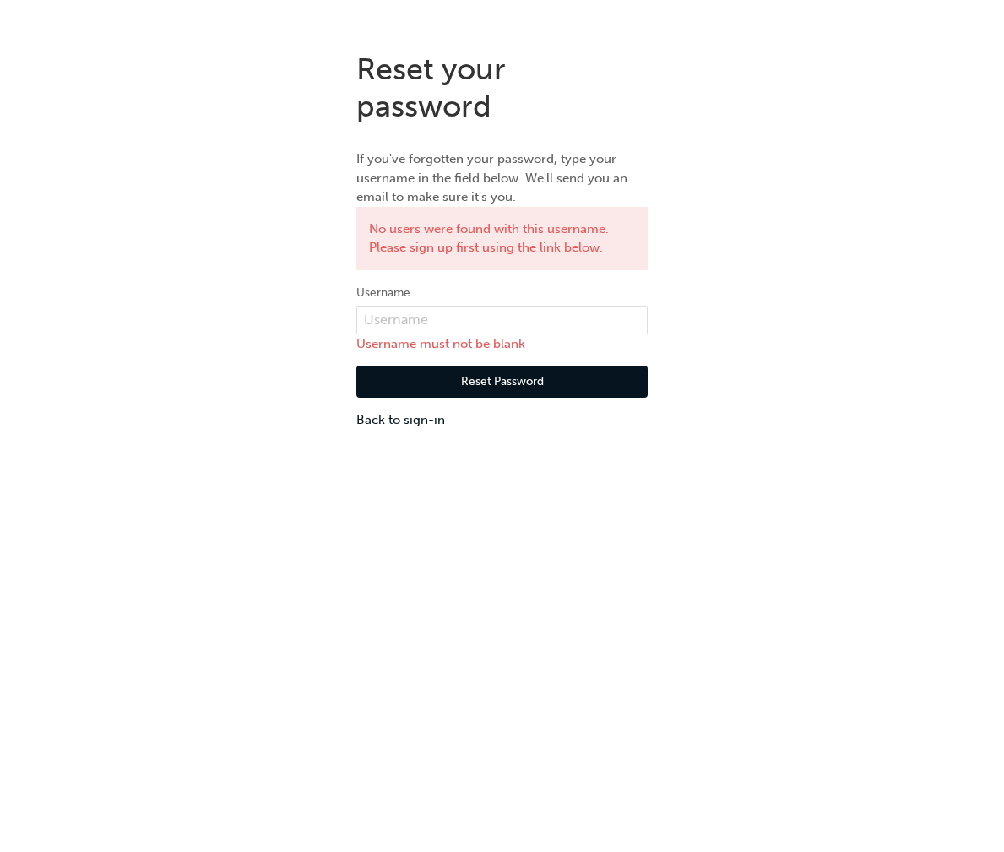
click at [219, 291] on div "Reset your password If you've forgotten your password, type your username in th…" at bounding box center [502, 240] width 1004 height 404
